Goal: Task Accomplishment & Management: Use online tool/utility

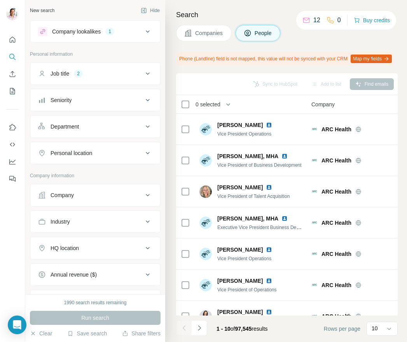
click at [205, 30] on span "Companies" at bounding box center [209, 33] width 28 height 8
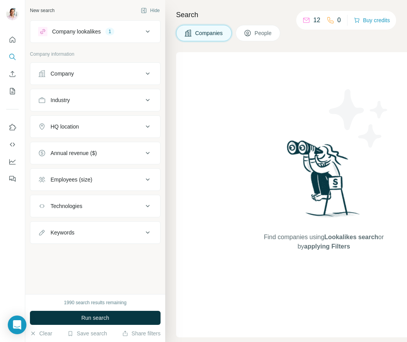
click at [254, 28] on button "People" at bounding box center [258, 33] width 45 height 16
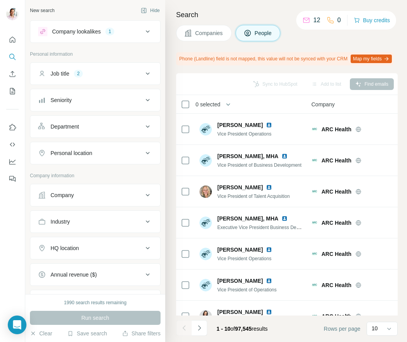
click at [131, 221] on div "Industry" at bounding box center [90, 221] width 105 height 8
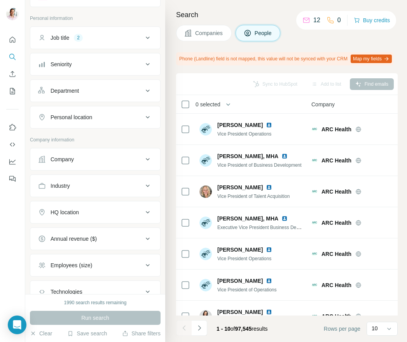
scroll to position [29, 0]
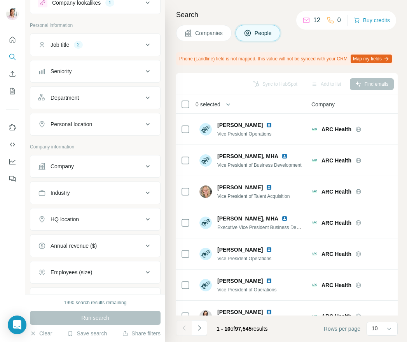
click at [108, 70] on div "Seniority" at bounding box center [90, 71] width 105 height 8
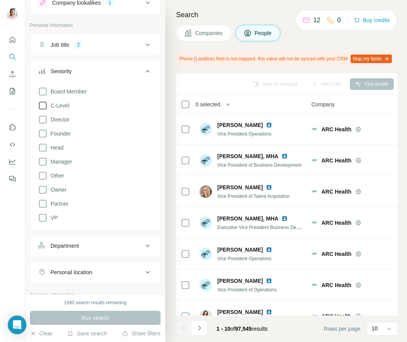
click at [42, 106] on icon at bounding box center [42, 105] width 9 height 9
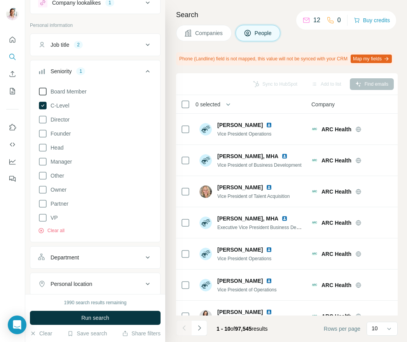
click at [43, 90] on icon at bounding box center [42, 91] width 9 height 9
click at [44, 131] on icon at bounding box center [42, 133] width 9 height 9
click at [44, 203] on icon at bounding box center [42, 203] width 9 height 9
click at [44, 217] on icon at bounding box center [42, 217] width 9 height 9
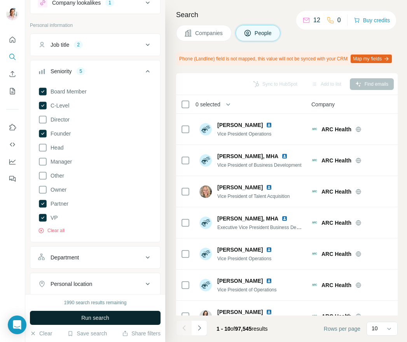
click at [96, 315] on span "Run search" at bounding box center [95, 318] width 28 height 8
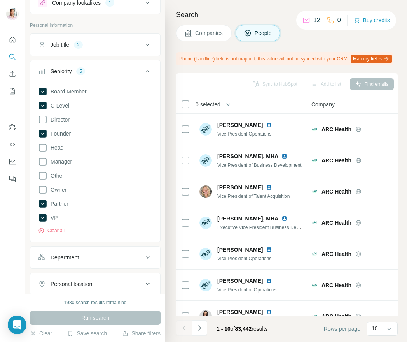
click at [148, 74] on icon at bounding box center [147, 71] width 9 height 9
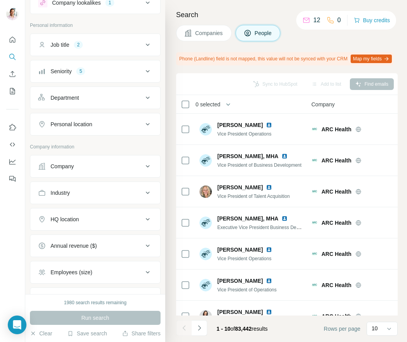
click at [132, 49] on button "Job title 2" at bounding box center [95, 44] width 130 height 19
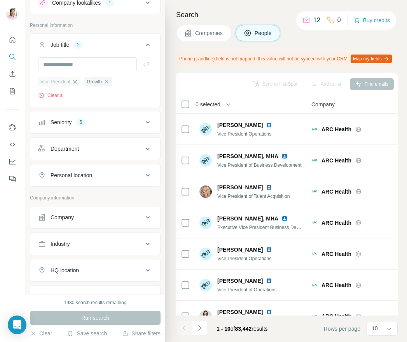
click at [77, 82] on icon "button" at bounding box center [75, 82] width 6 height 6
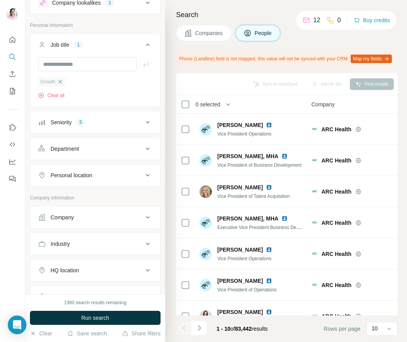
click at [63, 81] on icon "button" at bounding box center [60, 82] width 6 height 6
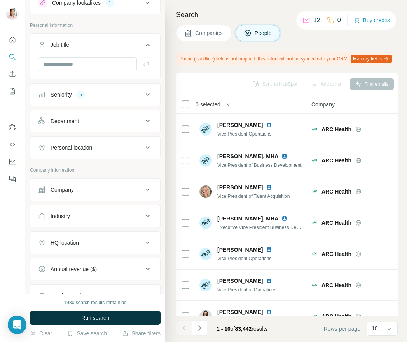
click at [139, 121] on div "Department" at bounding box center [90, 121] width 105 height 8
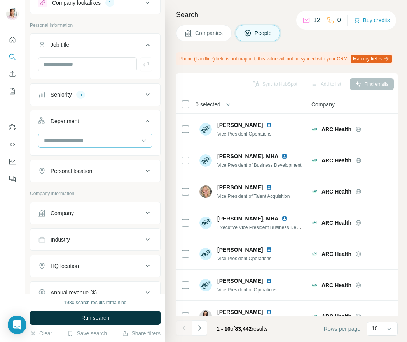
click at [123, 141] on input at bounding box center [91, 140] width 96 height 9
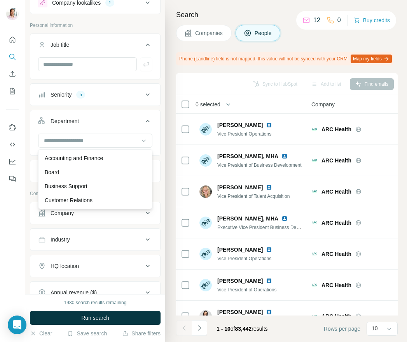
click at [129, 121] on div "Department" at bounding box center [90, 121] width 105 height 8
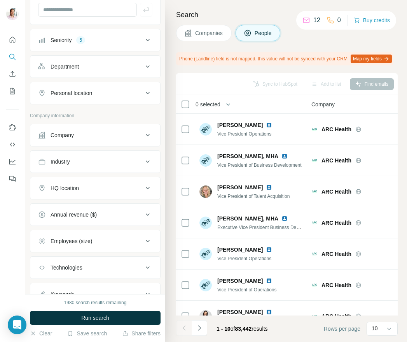
scroll to position [85, 0]
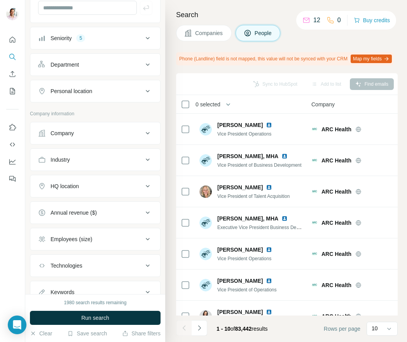
click at [129, 158] on div "Industry" at bounding box center [90, 160] width 105 height 8
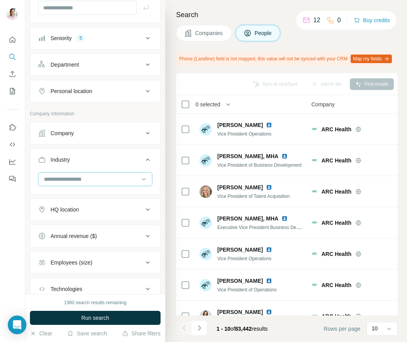
click at [91, 179] on input at bounding box center [91, 179] width 96 height 9
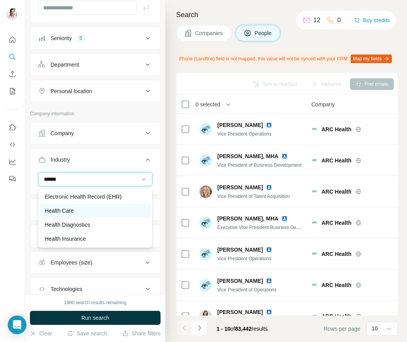
type input "******"
click at [64, 210] on p "Health Care" at bounding box center [59, 211] width 29 height 8
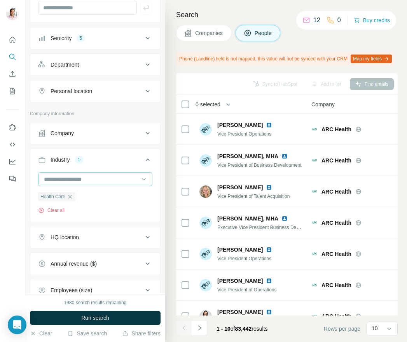
click at [96, 180] on input at bounding box center [91, 179] width 96 height 9
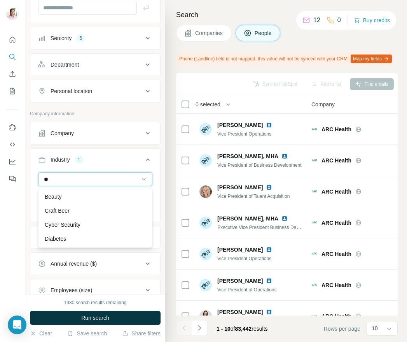
type input "*"
click at [163, 194] on div "New search Hide Company lookalikes 1 Personal information Job title Seniority 5…" at bounding box center [95, 147] width 140 height 294
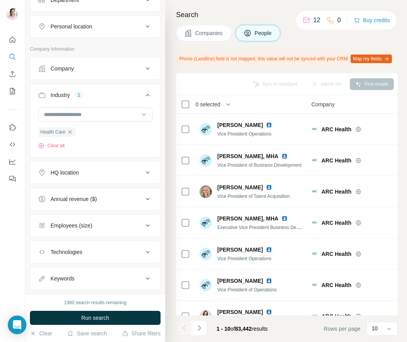
scroll to position [167, 0]
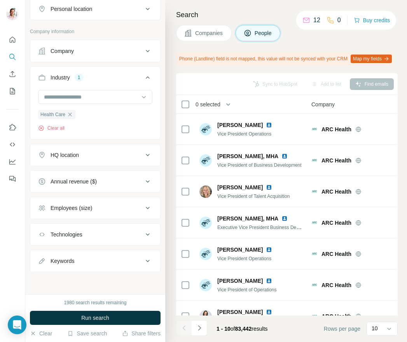
click at [147, 182] on icon at bounding box center [147, 181] width 9 height 9
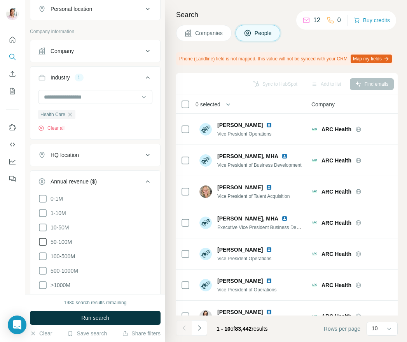
click at [43, 240] on icon at bounding box center [42, 241] width 9 height 9
click at [42, 254] on icon at bounding box center [42, 255] width 9 height 9
click at [95, 318] on span "Run search" at bounding box center [95, 318] width 28 height 8
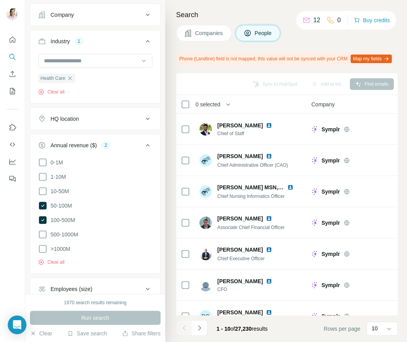
click at [147, 143] on icon at bounding box center [147, 144] width 9 height 9
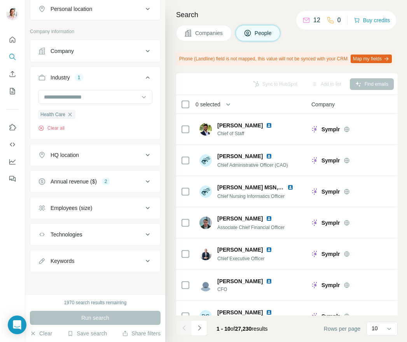
scroll to position [167, 0]
click at [108, 207] on div "Employees (size)" at bounding box center [90, 208] width 105 height 8
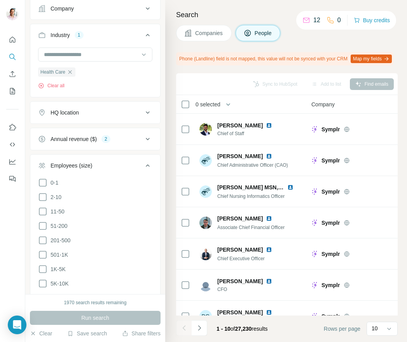
scroll to position [210, 0]
click at [44, 225] on icon at bounding box center [42, 225] width 9 height 9
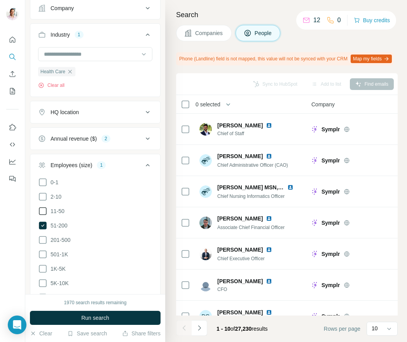
click at [43, 210] on icon at bounding box center [42, 210] width 9 height 9
click at [105, 318] on span "Run search" at bounding box center [95, 318] width 28 height 8
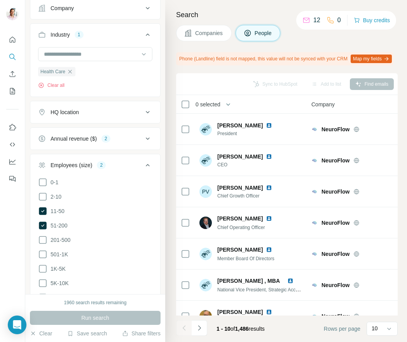
click at [148, 162] on icon at bounding box center [147, 164] width 9 height 9
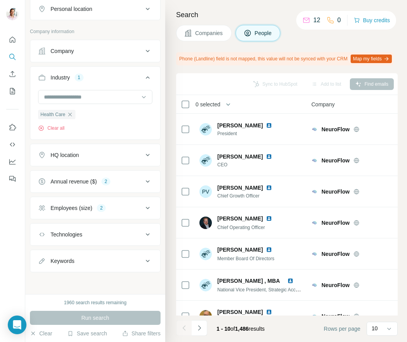
scroll to position [167, 0]
click at [124, 231] on div "Technologies" at bounding box center [90, 234] width 105 height 8
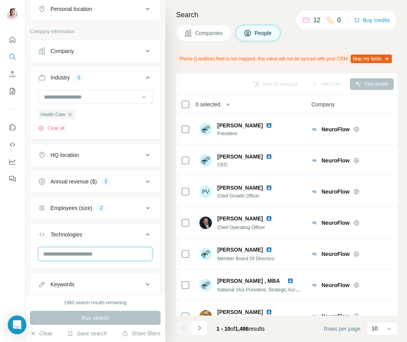
click at [105, 255] on input "text" at bounding box center [95, 254] width 114 height 14
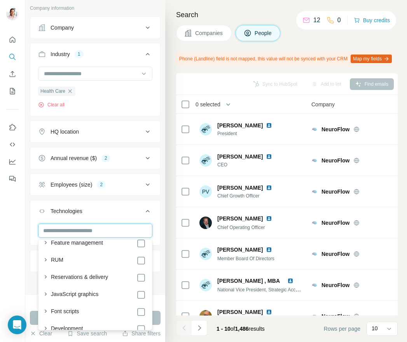
scroll to position [1039, 0]
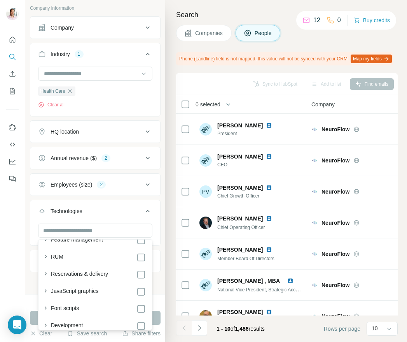
click at [162, 206] on div "New search Hide Company lookalikes 1 Personal information Job title Seniority 5…" at bounding box center [95, 147] width 140 height 294
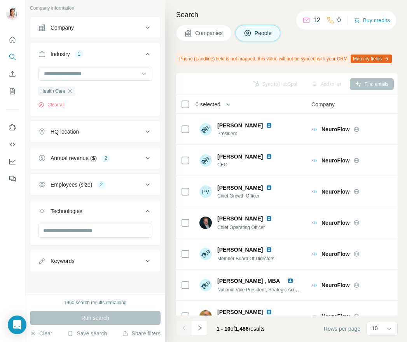
click at [147, 210] on icon at bounding box center [148, 211] width 4 height 2
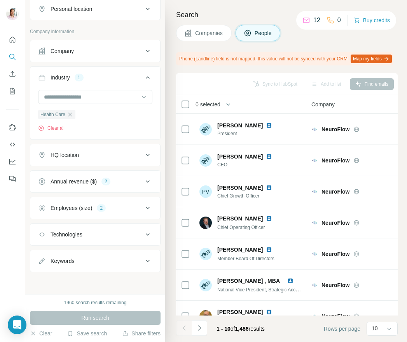
scroll to position [167, 0]
click at [148, 259] on icon at bounding box center [147, 260] width 9 height 9
click at [72, 283] on input "text" at bounding box center [87, 280] width 99 height 14
type input "**********"
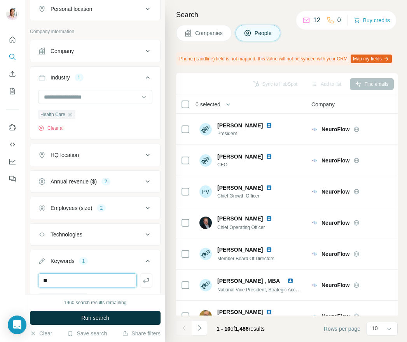
type input "**"
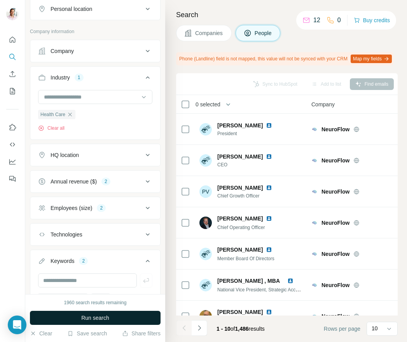
click at [84, 317] on span "Run search" at bounding box center [95, 318] width 28 height 8
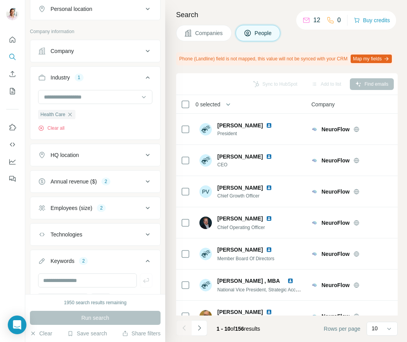
click at [109, 259] on div "Keywords 2" at bounding box center [90, 261] width 105 height 8
click at [387, 327] on icon at bounding box center [389, 328] width 8 height 8
click at [382, 267] on div "60" at bounding box center [382, 269] width 18 height 8
click at [375, 91] on div "Sync to HubSpot Add to list Find emails" at bounding box center [287, 84] width 214 height 14
click at [88, 335] on button "Save search" at bounding box center [87, 333] width 40 height 8
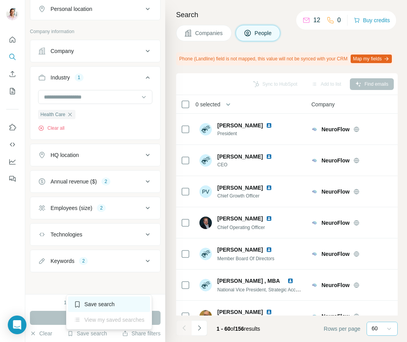
click at [96, 301] on div "Save search" at bounding box center [109, 304] width 82 height 16
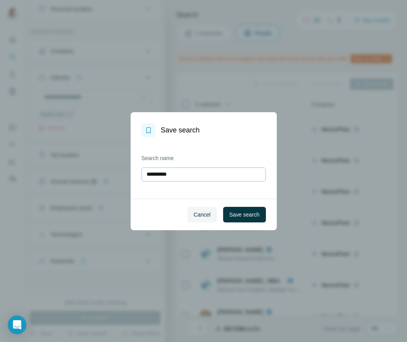
drag, startPoint x: 177, startPoint y: 175, endPoint x: 143, endPoint y: 175, distance: 34.6
click at [142, 175] on input "**********" at bounding box center [204, 174] width 124 height 14
type input "***"
click at [237, 214] on span "Save search" at bounding box center [244, 214] width 30 height 8
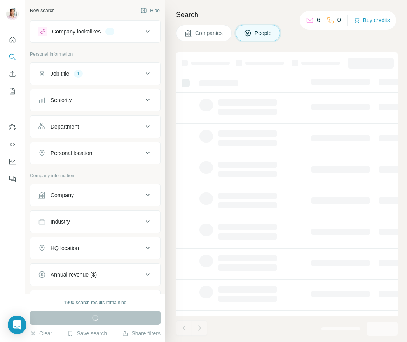
click at [135, 75] on div "Job title 1" at bounding box center [90, 74] width 105 height 8
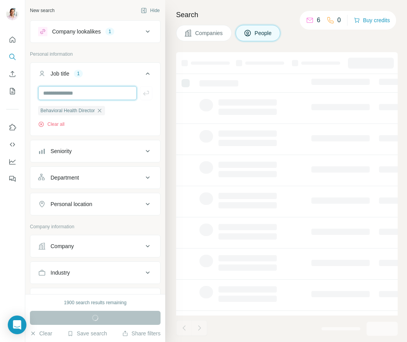
click at [70, 94] on input "text" at bounding box center [87, 93] width 99 height 14
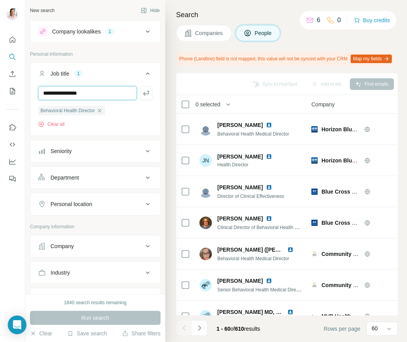
type input "**********"
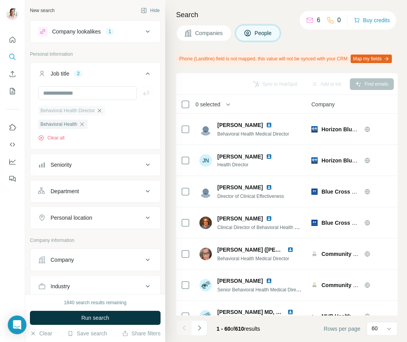
click at [103, 110] on icon "button" at bounding box center [99, 110] width 6 height 6
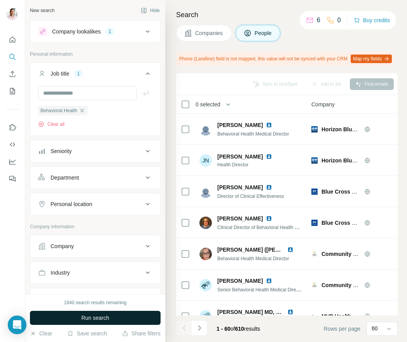
click at [99, 318] on span "Run search" at bounding box center [95, 318] width 28 height 8
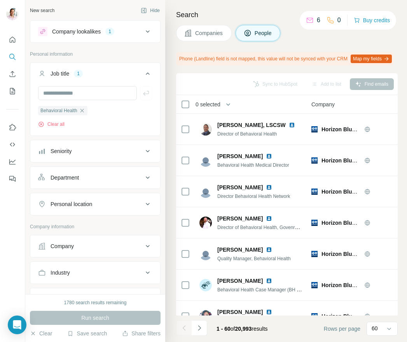
click at [124, 156] on button "Seniority" at bounding box center [95, 151] width 130 height 19
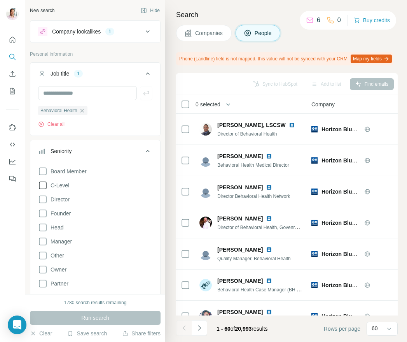
click at [60, 184] on span "C-Level" at bounding box center [58, 185] width 22 height 8
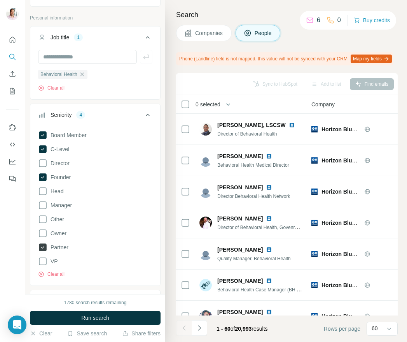
scroll to position [56, 0]
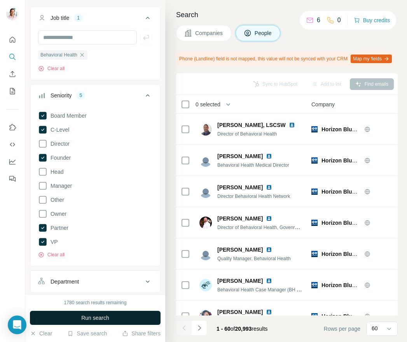
click at [103, 318] on span "Run search" at bounding box center [95, 318] width 28 height 8
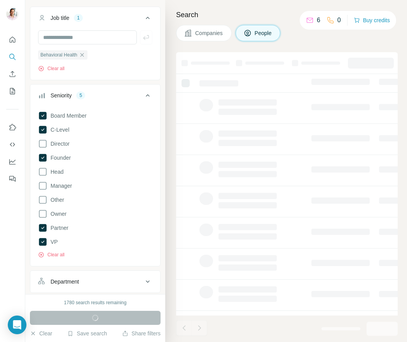
click at [123, 95] on div "Seniority 5" at bounding box center [90, 95] width 105 height 8
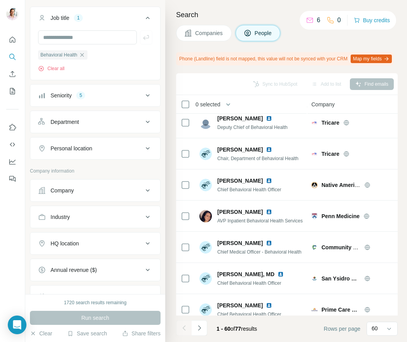
scroll to position [1673, 0]
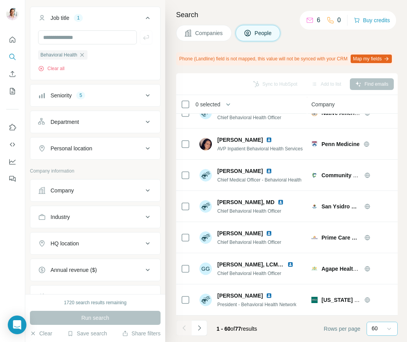
click at [388, 327] on icon at bounding box center [389, 328] width 8 height 8
click at [373, 327] on p "60" at bounding box center [375, 328] width 6 height 8
type input "**"
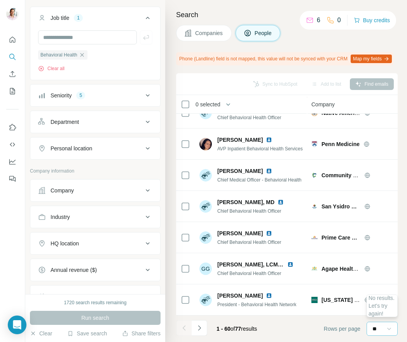
click at [308, 326] on footer "1 - 60 of 77 results Rows per page 60 **" at bounding box center [287, 328] width 222 height 26
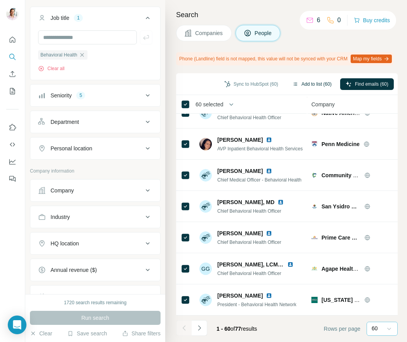
click at [309, 90] on button "Add to list (60)" at bounding box center [312, 84] width 50 height 12
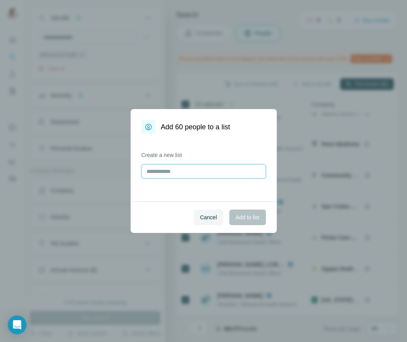
click at [164, 173] on input "text" at bounding box center [204, 171] width 124 height 14
type input "**********"
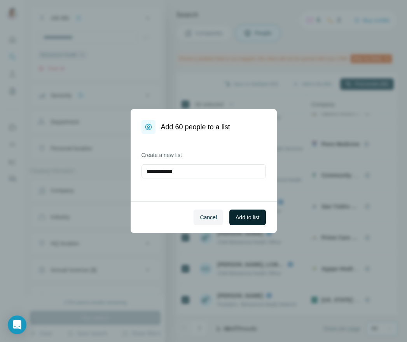
click at [253, 217] on span "Add to list" at bounding box center [248, 217] width 24 height 8
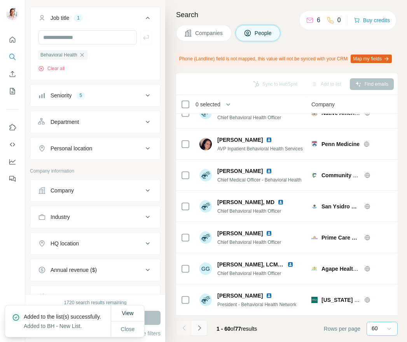
click at [200, 326] on icon "Navigate to next page" at bounding box center [200, 328] width 8 height 8
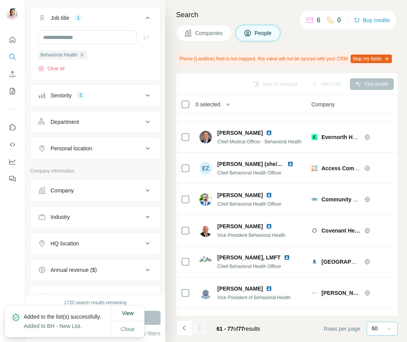
scroll to position [335, 0]
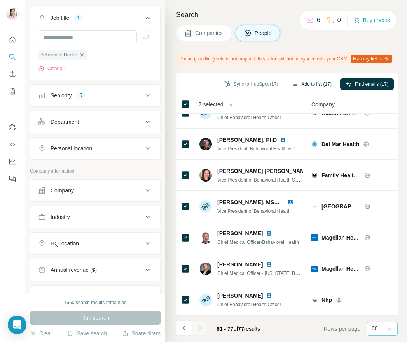
click at [306, 89] on button "Add to list (17)" at bounding box center [312, 84] width 50 height 12
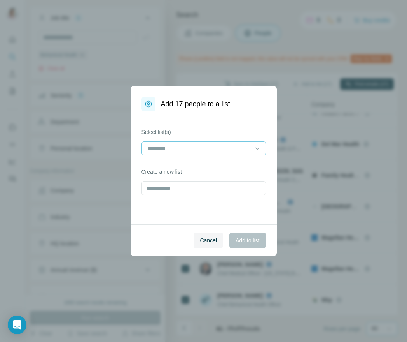
click at [187, 150] on input at bounding box center [199, 148] width 105 height 9
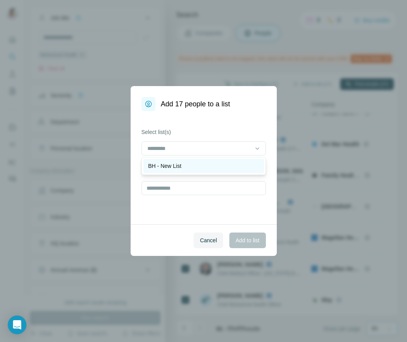
click at [168, 163] on p "BH - New List" at bounding box center [164, 166] width 33 height 8
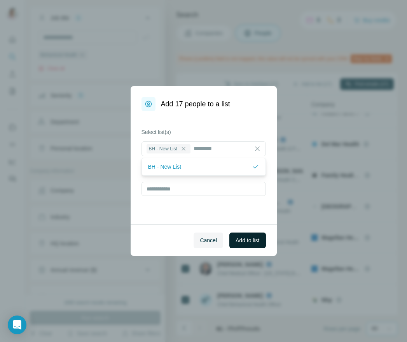
click at [249, 241] on span "Add to list" at bounding box center [248, 240] width 24 height 8
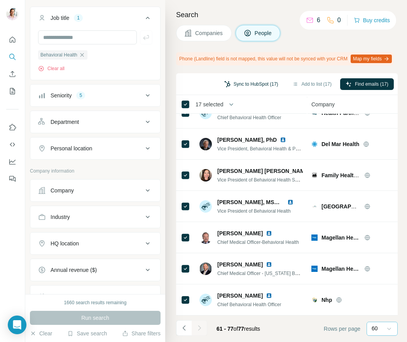
click at [251, 87] on button "Sync to HubSpot (17)" at bounding box center [251, 84] width 65 height 12
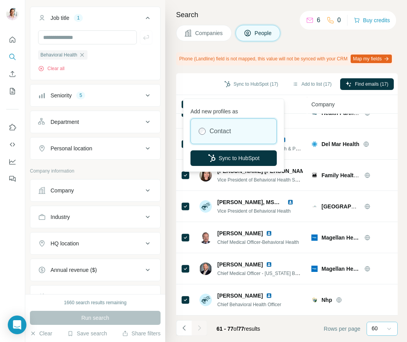
click at [286, 81] on div "Sync to HubSpot (17) Add to list (17) Find emails (17)" at bounding box center [287, 84] width 222 height 22
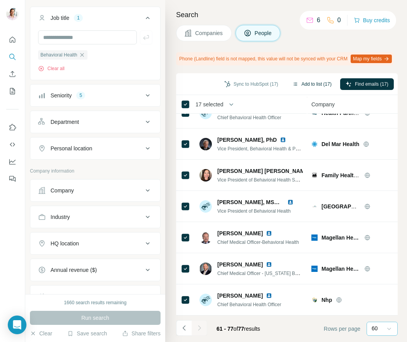
click at [314, 89] on button "Add to list (17)" at bounding box center [312, 84] width 50 height 12
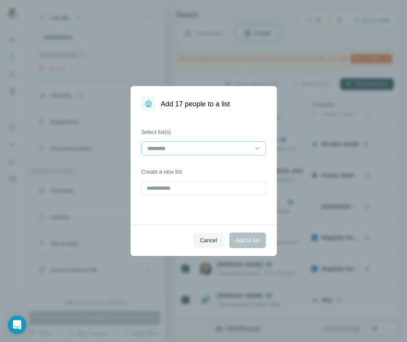
click at [210, 149] on input at bounding box center [199, 148] width 105 height 9
click at [200, 243] on span "Cancel" at bounding box center [208, 240] width 17 height 8
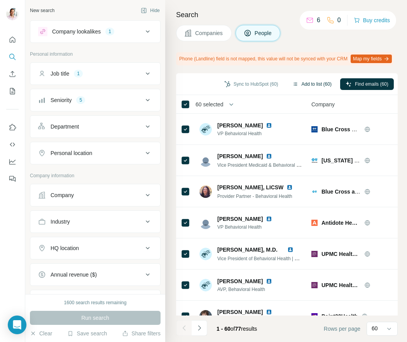
click at [316, 89] on button "Add to list (60)" at bounding box center [312, 84] width 50 height 12
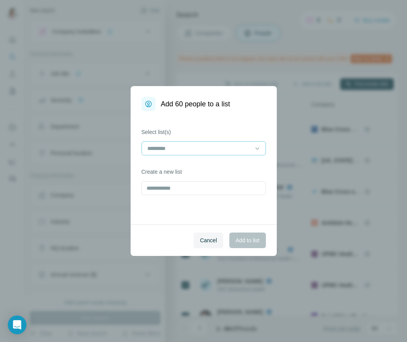
click at [206, 146] on input at bounding box center [199, 148] width 105 height 9
click at [206, 241] on span "Cancel" at bounding box center [208, 240] width 17 height 8
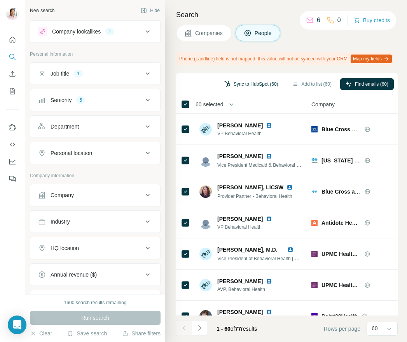
click at [247, 90] on button "Sync to HubSpot (60)" at bounding box center [251, 84] width 65 height 12
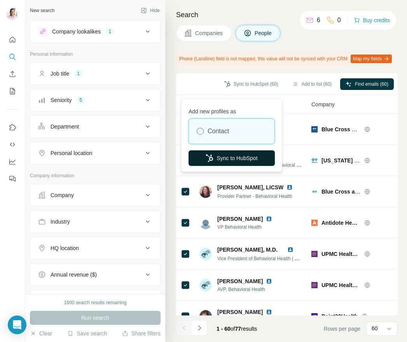
click at [227, 161] on button "Sync to HubSpot" at bounding box center [232, 158] width 86 height 16
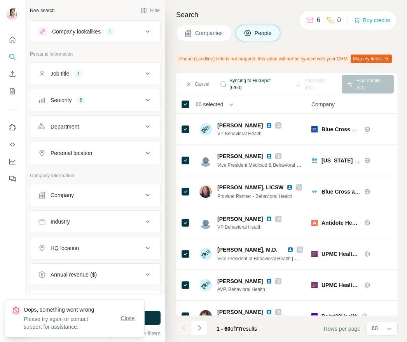
click at [129, 317] on span "Close" at bounding box center [128, 318] width 14 height 8
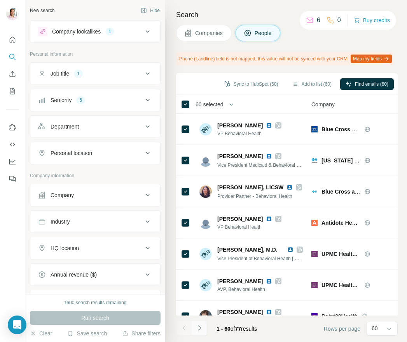
click at [200, 326] on icon "Navigate to next page" at bounding box center [200, 328] width 8 height 8
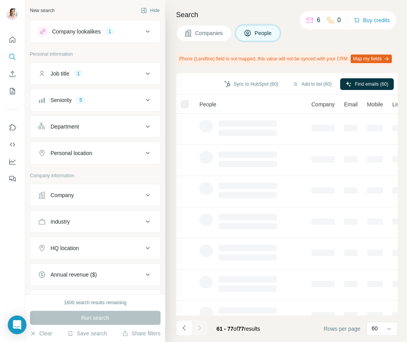
click at [191, 89] on div "Sync to HubSpot (60) Add to list (60) Find emails (60)" at bounding box center [287, 84] width 214 height 14
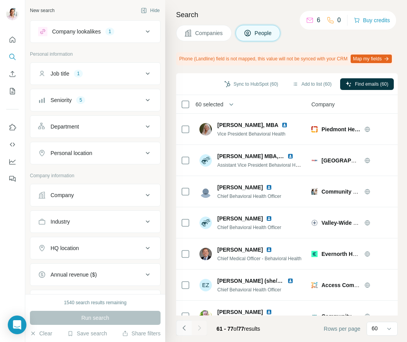
click at [185, 328] on icon "Navigate to previous page" at bounding box center [184, 328] width 8 height 8
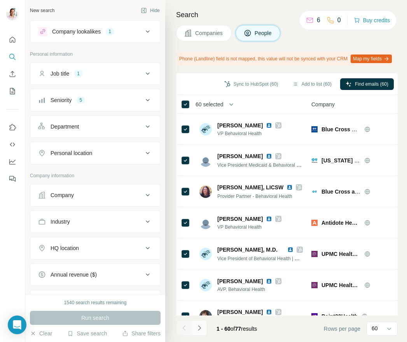
click at [200, 328] on icon "Navigate to next page" at bounding box center [200, 328] width 8 height 8
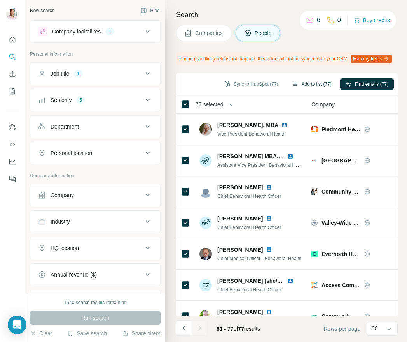
click at [313, 90] on button "Add to list (77)" at bounding box center [312, 84] width 50 height 12
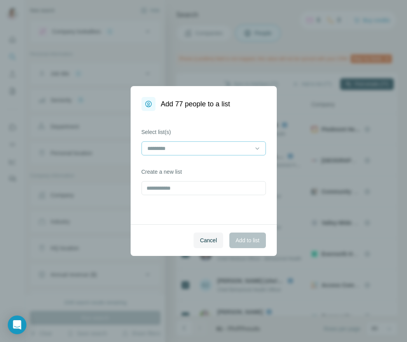
click at [197, 145] on input at bounding box center [199, 148] width 105 height 9
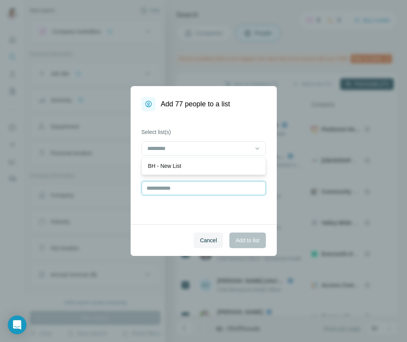
click at [186, 188] on input "text" at bounding box center [204, 188] width 124 height 14
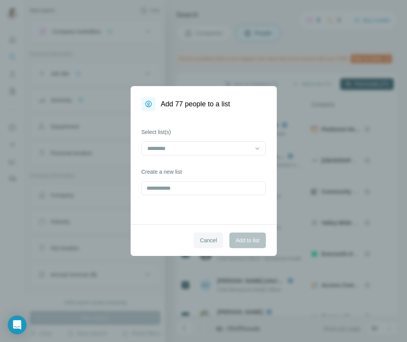
click at [208, 239] on span "Cancel" at bounding box center [208, 240] width 17 height 8
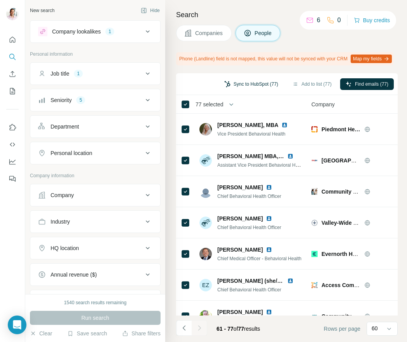
click at [250, 88] on button "Sync to HubSpot (77)" at bounding box center [251, 84] width 65 height 12
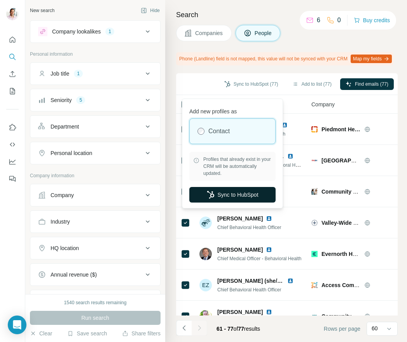
click at [235, 196] on button "Sync to HubSpot" at bounding box center [232, 195] width 86 height 16
